Goal: Task Accomplishment & Management: Manage account settings

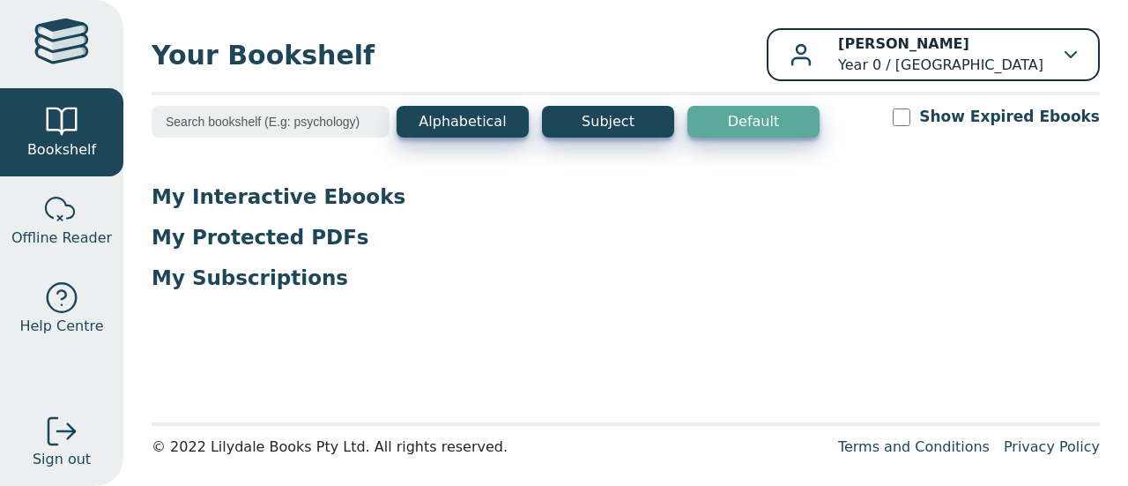
click at [1046, 48] on div "Phoebe Mills Year 0 / Rowville Secondary College" at bounding box center [933, 54] width 287 height 42
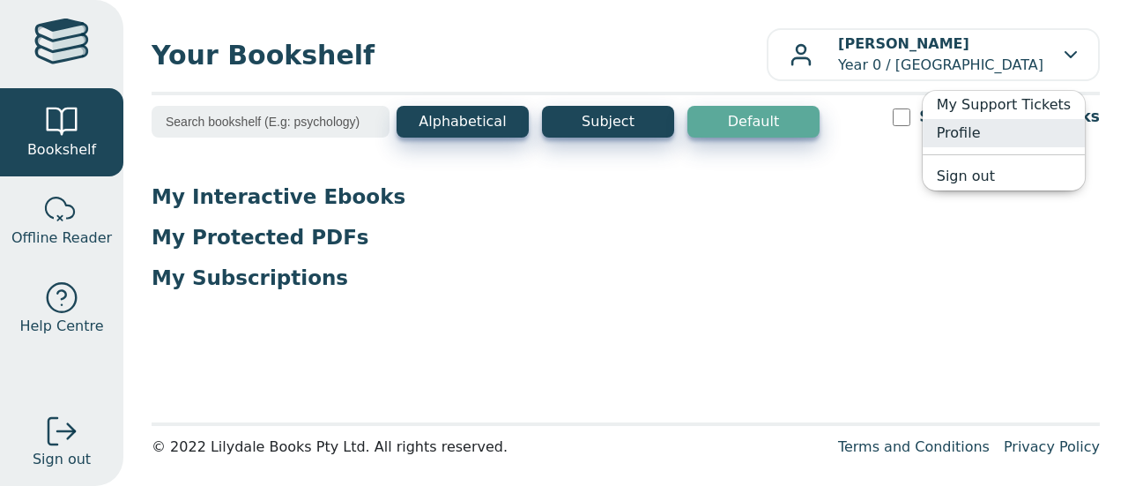
click at [977, 138] on link "Profile" at bounding box center [1004, 133] width 162 height 28
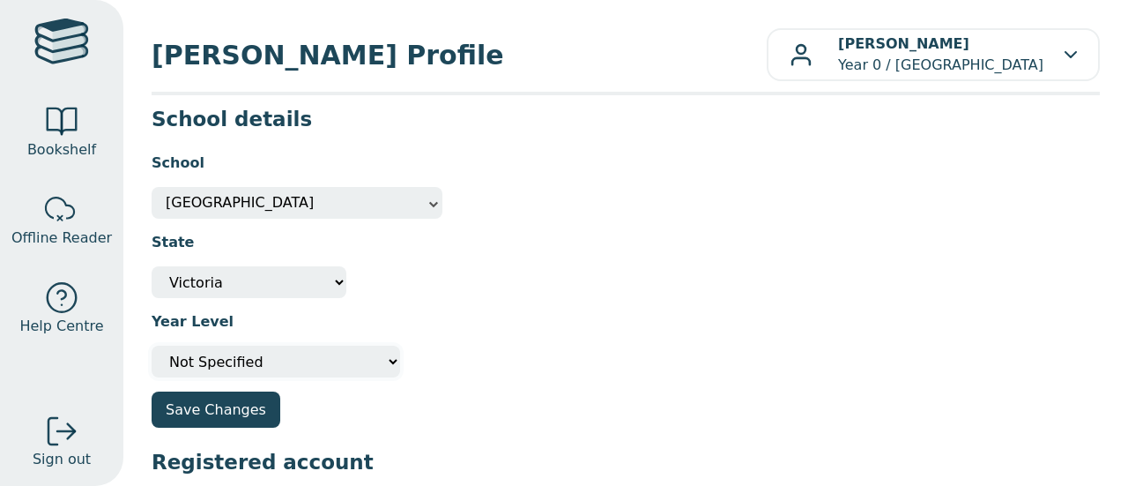
click at [352, 350] on select "Please select your year level Not Specified 7 8 9 10 11 12" at bounding box center [276, 362] width 249 height 32
click at [227, 360] on select "Please select your year level Not Specified 7 8 9 10 11 12" at bounding box center [276, 362] width 249 height 32
drag, startPoint x: 227, startPoint y: 360, endPoint x: 474, endPoint y: 363, distance: 246.8
click at [474, 363] on div "Year Level Please select your year level Not Specified 7 8 9 10 11 12" at bounding box center [626, 337] width 948 height 79
click at [469, 365] on div "Year Level Please select your year level Not Specified 7 8 9 10 11 12" at bounding box center [626, 337] width 948 height 79
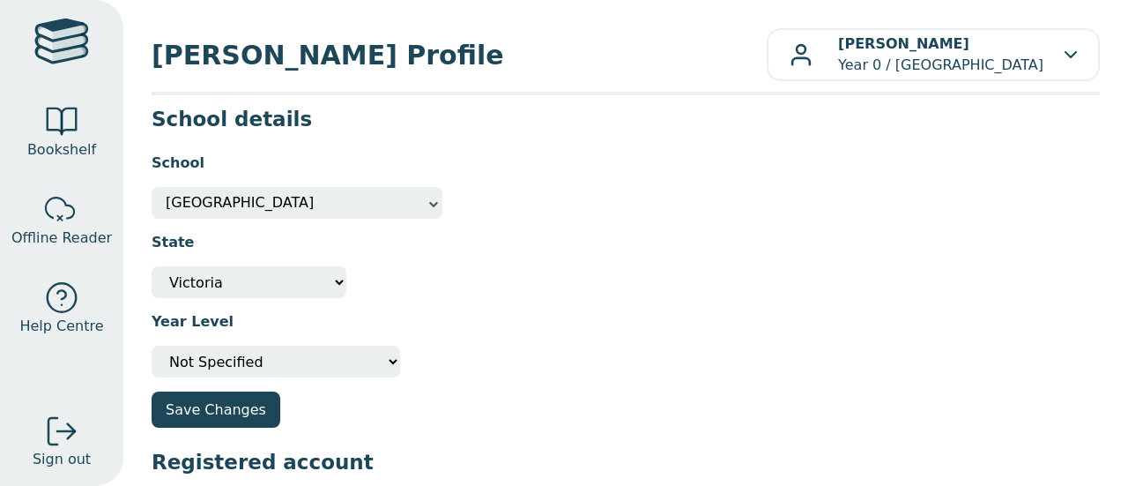
click at [423, 327] on div "Year Level Please select your year level Not Specified 7 8 9 10 11 12" at bounding box center [626, 337] width 948 height 79
click at [49, 433] on div at bounding box center [61, 430] width 35 height 35
